Goal: Navigation & Orientation: Find specific page/section

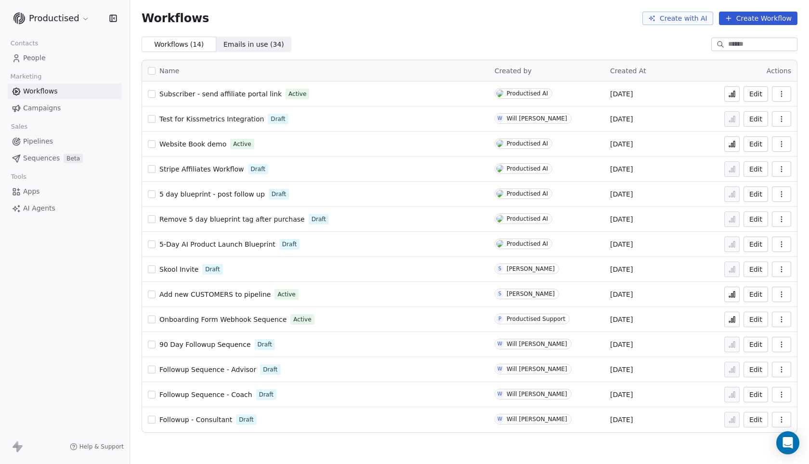
click at [209, 418] on span "Followup - Consultant" at bounding box center [195, 420] width 73 height 8
click at [202, 369] on span "Followup Sequence - Advisor" at bounding box center [207, 369] width 97 height 8
click at [195, 392] on span "Followup Sequence - Coach" at bounding box center [205, 395] width 93 height 8
click at [200, 418] on span "Followup - Consultant" at bounding box center [195, 420] width 73 height 8
click at [83, 18] on html "Productised Contacts People Marketing Workflows Campaigns Sales Pipelines Seque…" at bounding box center [404, 232] width 809 height 464
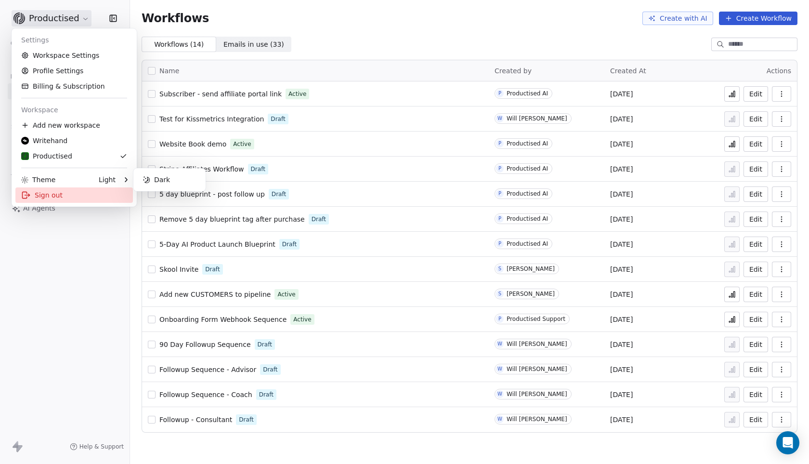
click at [54, 196] on div "Sign out" at bounding box center [73, 194] width 117 height 15
